Goal: Task Accomplishment & Management: Manage account settings

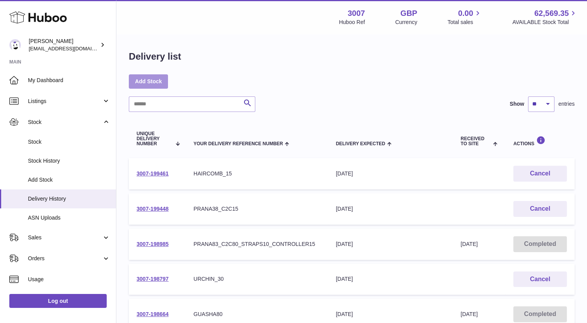
click at [152, 80] on link "Add Stock" at bounding box center [148, 81] width 39 height 14
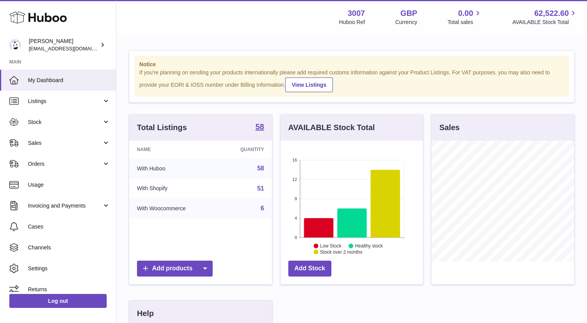
scroll to position [121, 143]
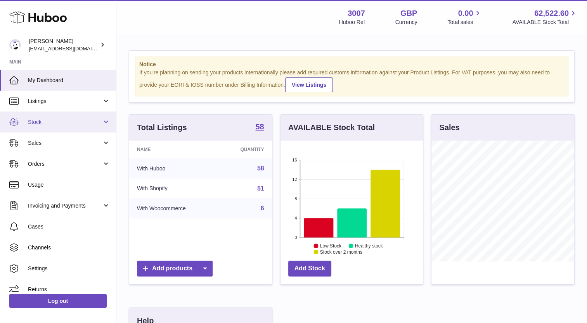
click at [57, 122] on span "Stock" at bounding box center [65, 122] width 74 height 7
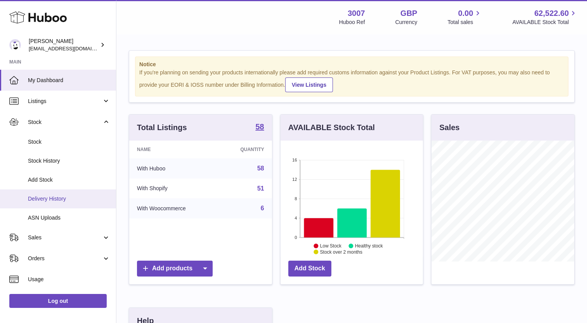
click at [59, 202] on span "Delivery History" at bounding box center [69, 198] width 82 height 7
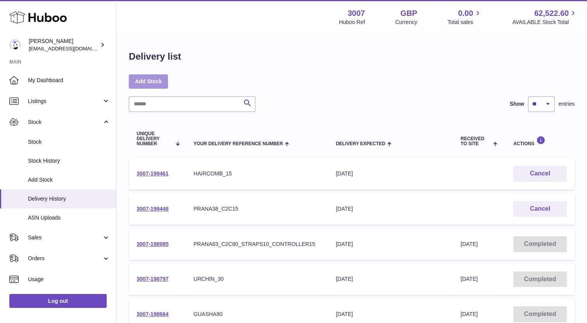
click at [157, 86] on link "Add Stock" at bounding box center [148, 81] width 39 height 14
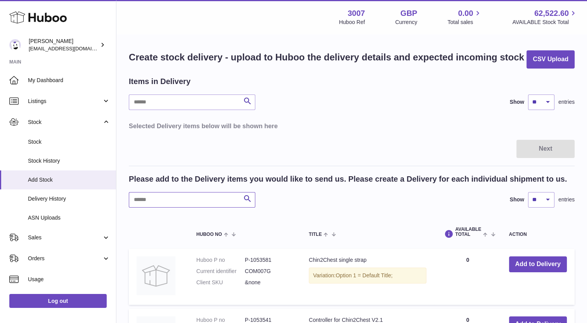
click at [178, 200] on input "text" at bounding box center [192, 200] width 126 height 16
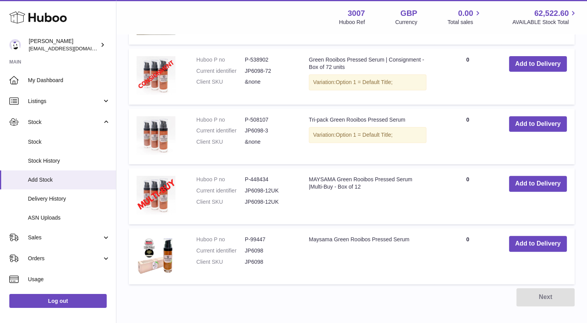
scroll to position [301, 0]
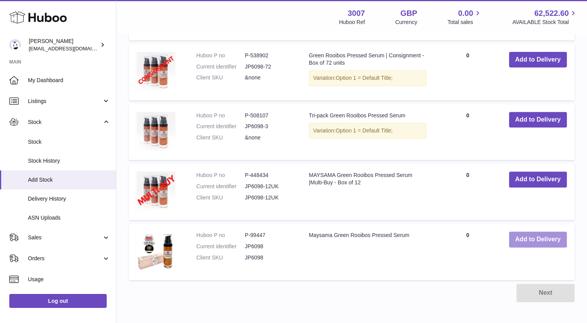
type input "*******"
click at [554, 240] on button "Add to Delivery" at bounding box center [538, 240] width 58 height 16
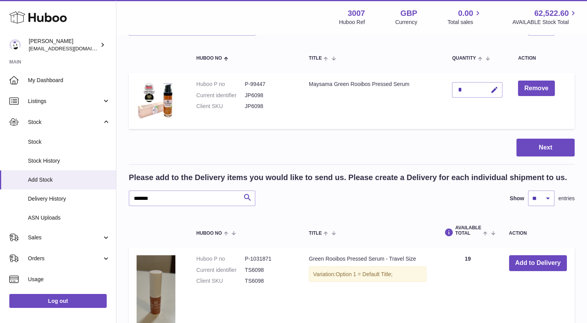
scroll to position [56, 0]
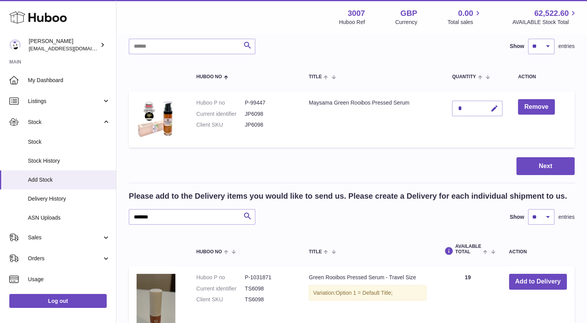
click at [478, 107] on div "*" at bounding box center [477, 109] width 50 height 16
click at [489, 108] on button "button" at bounding box center [493, 109] width 18 height 16
type input "**"
click at [489, 108] on button "submit" at bounding box center [493, 108] width 15 height 12
drag, startPoint x: 179, startPoint y: 215, endPoint x: 123, endPoint y: 210, distance: 56.5
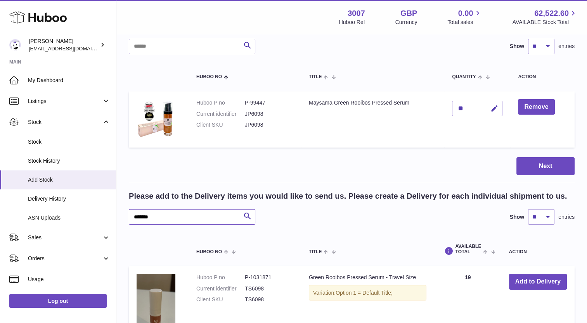
click at [123, 210] on div "Create stock delivery - upload to Huboo the delivery details and expected incom…" at bounding box center [351, 307] width 470 height 657
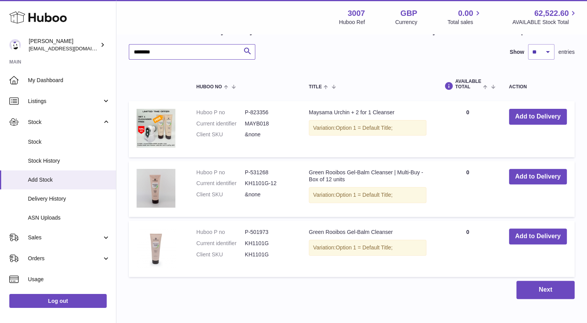
scroll to position [222, 0]
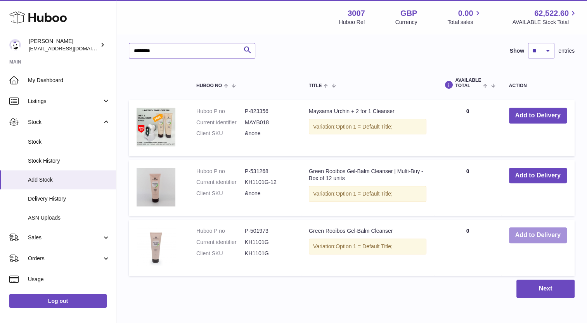
type input "********"
click at [539, 232] on button "Add to Delivery" at bounding box center [538, 236] width 58 height 16
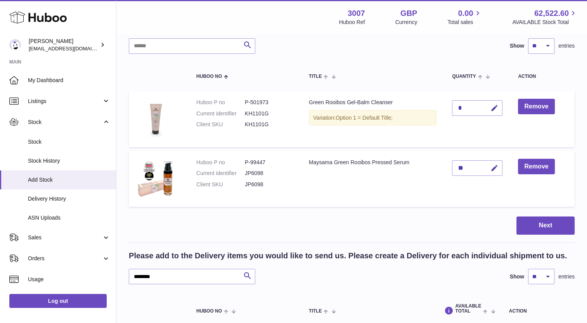
scroll to position [57, 0]
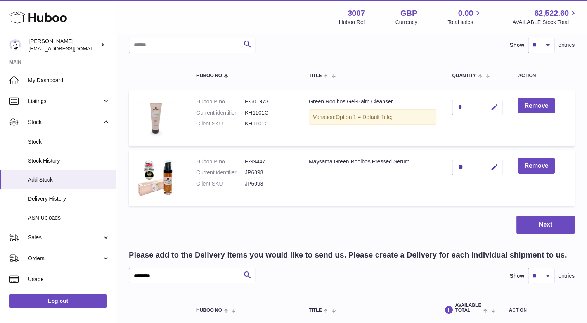
click at [491, 106] on icon "button" at bounding box center [494, 108] width 8 height 8
type input "*"
click at [551, 225] on button "Next" at bounding box center [545, 225] width 58 height 18
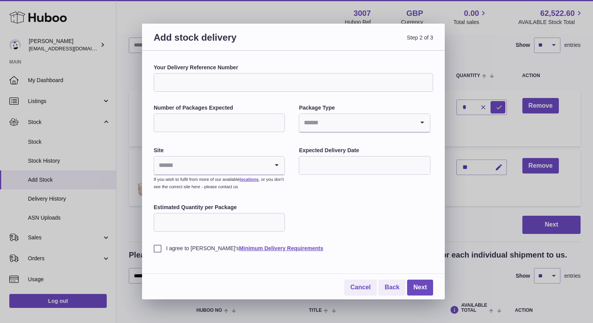
click at [223, 83] on input "Your Delivery Reference Number" at bounding box center [293, 82] width 279 height 19
type input "**********"
click at [199, 130] on input "Number of Packages Expected" at bounding box center [219, 123] width 131 height 19
type input "*"
click at [316, 123] on input "Search for option" at bounding box center [356, 123] width 115 height 18
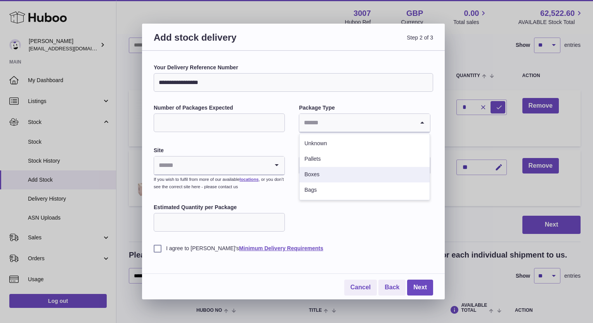
click at [313, 175] on li "Boxes" at bounding box center [364, 175] width 130 height 16
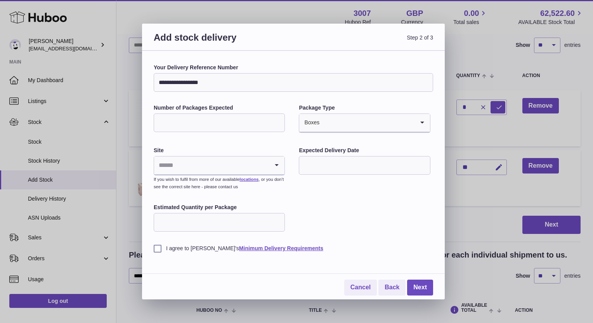
click at [192, 169] on input "Search for option" at bounding box center [211, 166] width 115 height 18
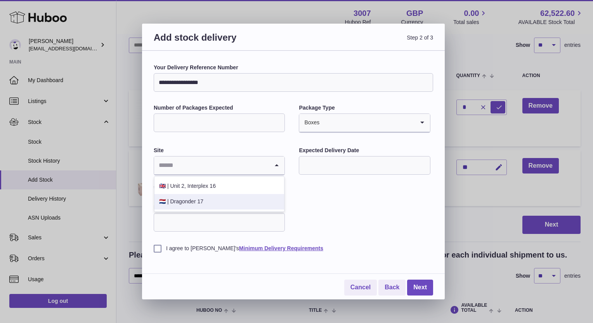
click at [191, 202] on li "🇳🇱 | Dragonder 17" at bounding box center [219, 202] width 130 height 16
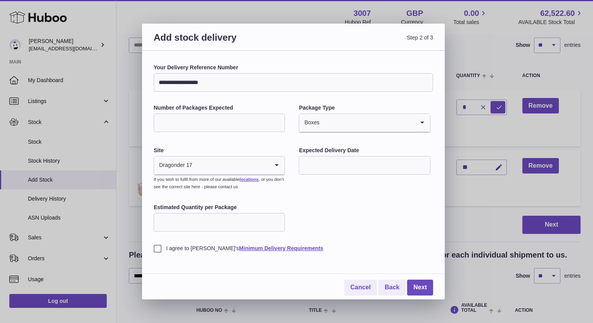
click at [180, 224] on input "Estimated Quantity per Package" at bounding box center [219, 222] width 131 height 19
type input "**"
click at [351, 169] on input "text" at bounding box center [364, 165] width 131 height 19
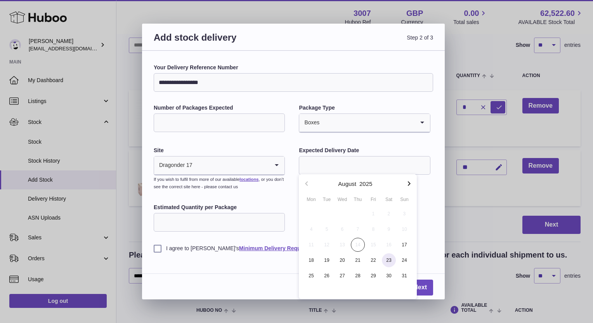
click at [391, 261] on span "23" at bounding box center [389, 261] width 14 height 14
type input "**********"
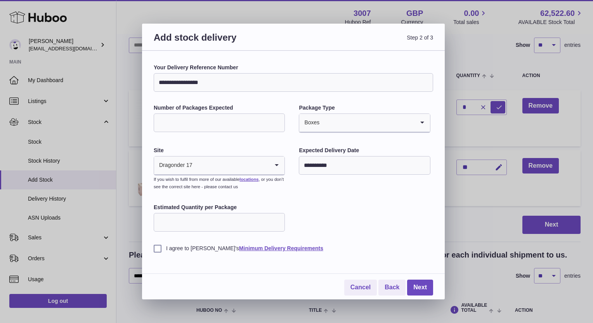
click at [425, 226] on div "**********" at bounding box center [293, 158] width 279 height 189
click at [420, 290] on link "Next" at bounding box center [420, 288] width 26 height 16
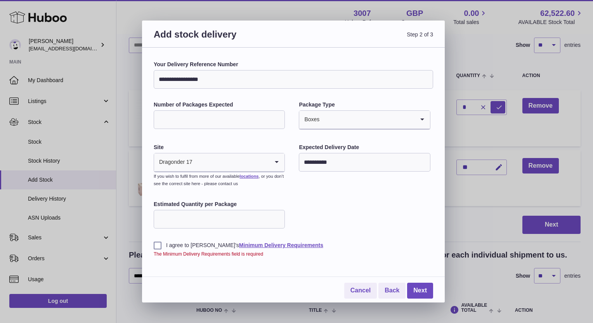
click at [159, 246] on label "I agree to Huboo's Minimum Delivery Requirements" at bounding box center [293, 245] width 279 height 7
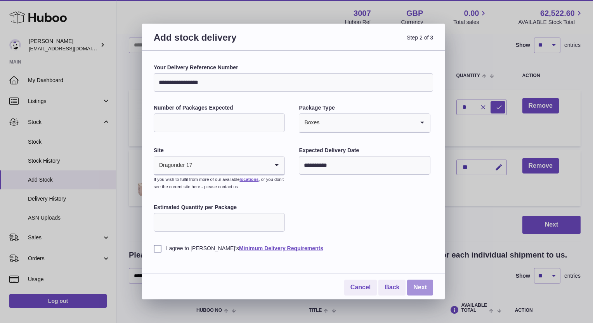
click at [416, 288] on link "Next" at bounding box center [420, 288] width 26 height 16
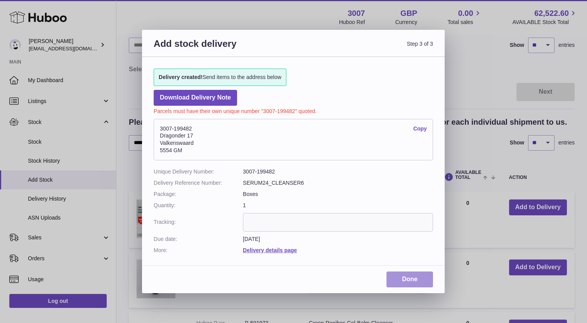
click at [405, 282] on link "Done" at bounding box center [409, 280] width 47 height 16
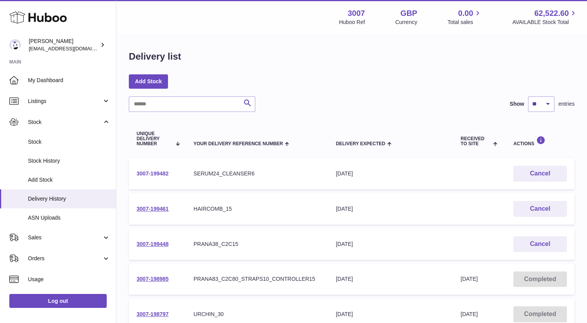
click at [144, 171] on link "3007-199482" at bounding box center [153, 174] width 32 height 6
